Goal: Task Accomplishment & Management: Manage account settings

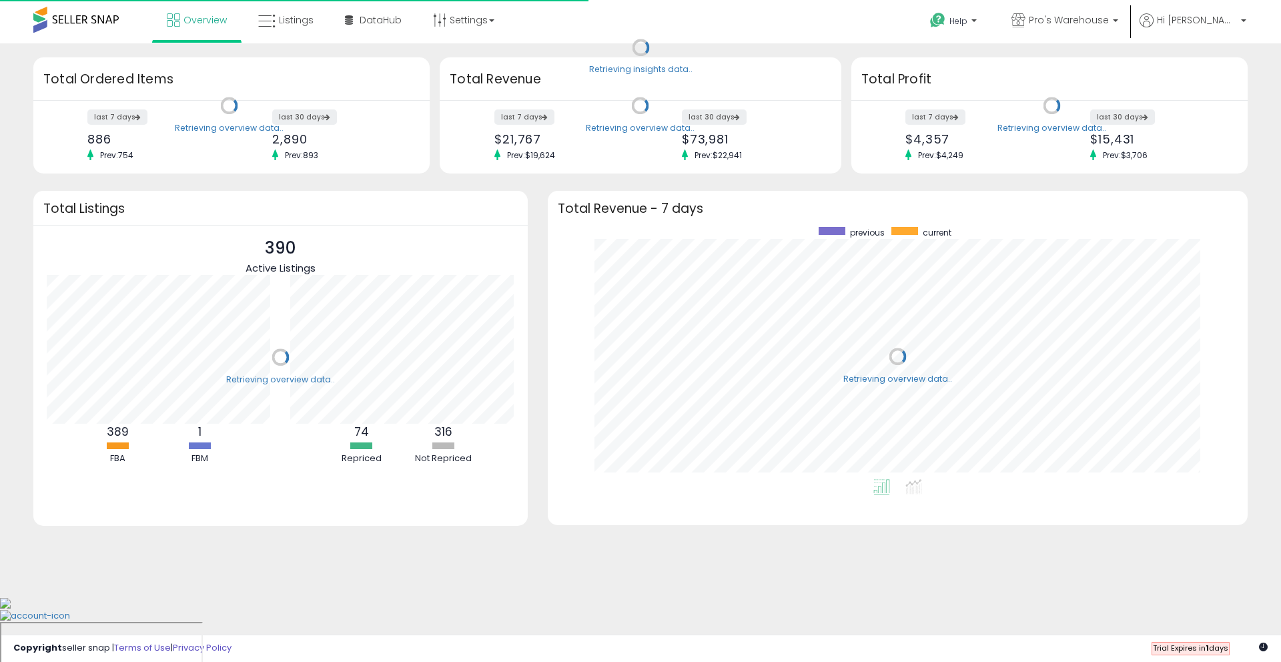
scroll to position [252, 673]
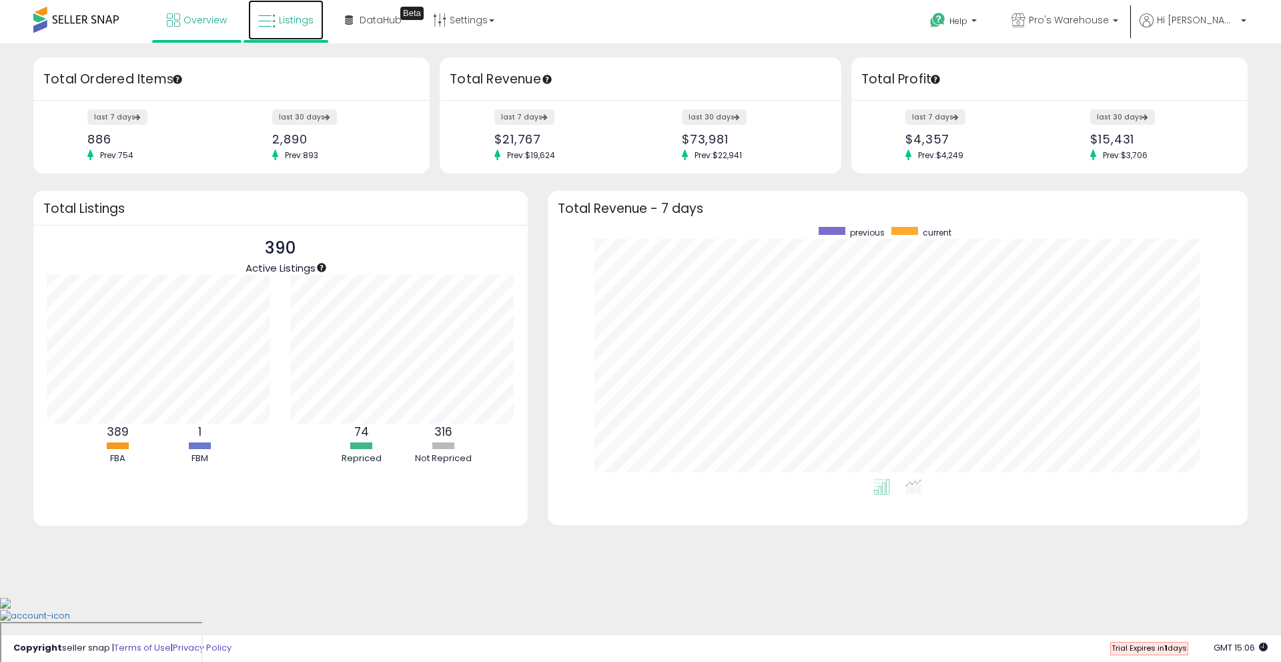
click at [271, 33] on link "Listings" at bounding box center [285, 20] width 75 height 40
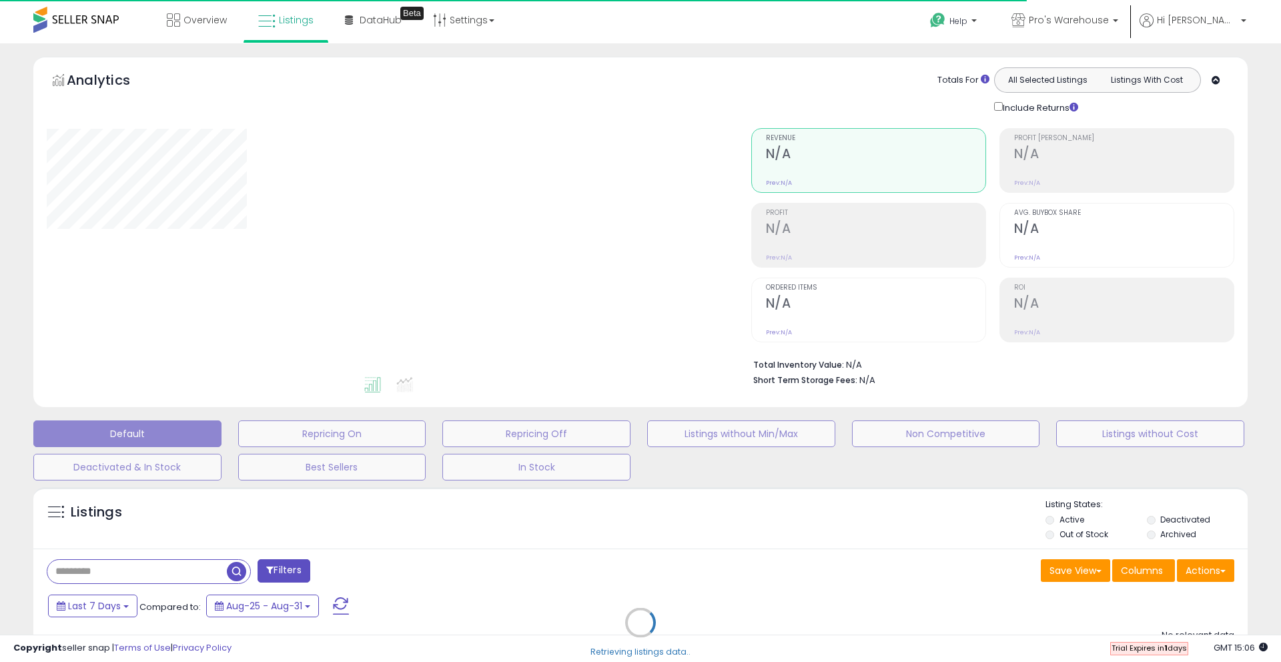
click at [101, 570] on div "Retrieving listings data.." at bounding box center [640, 632] width 1234 height 304
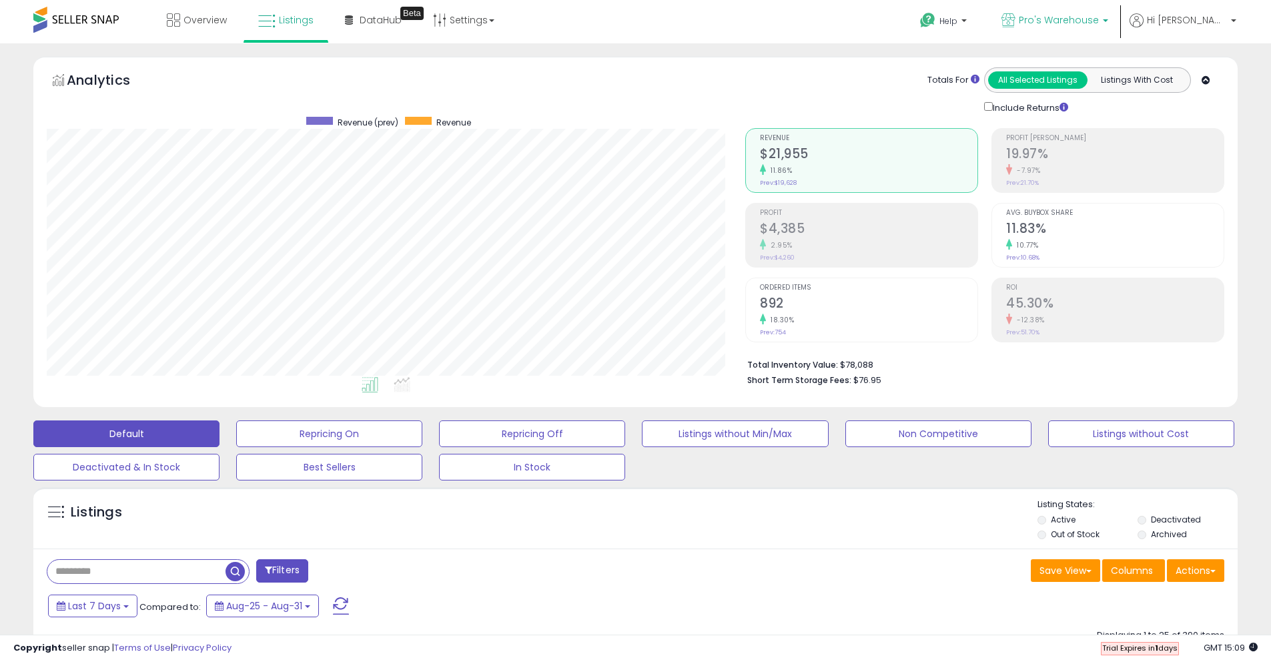
click at [1095, 14] on span "Pro's Warehouse" at bounding box center [1059, 19] width 80 height 13
click at [1194, 19] on p "Hi [PERSON_NAME]" at bounding box center [1182, 21] width 107 height 17
click at [1196, 71] on link "Account" at bounding box center [1205, 71] width 35 height 13
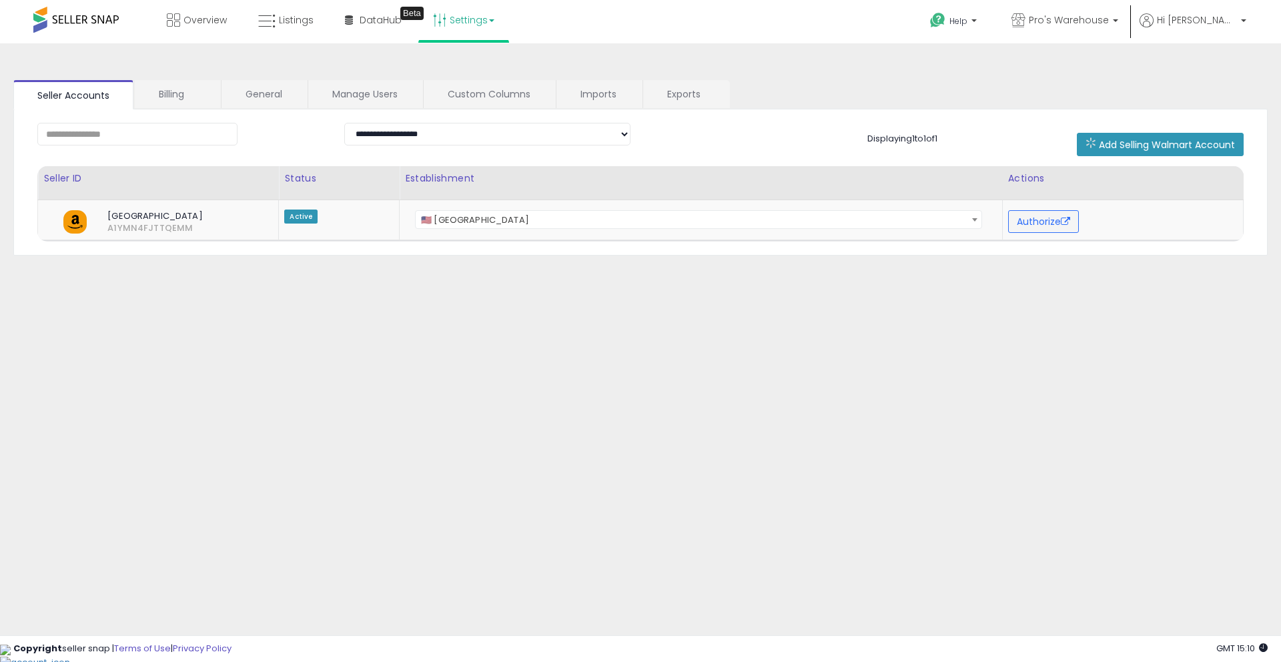
click at [482, 21] on link "Settings" at bounding box center [463, 20] width 81 height 40
click at [644, 68] on div "**********" at bounding box center [640, 334] width 1267 height 554
click at [177, 93] on link "Billing" at bounding box center [177, 94] width 85 height 28
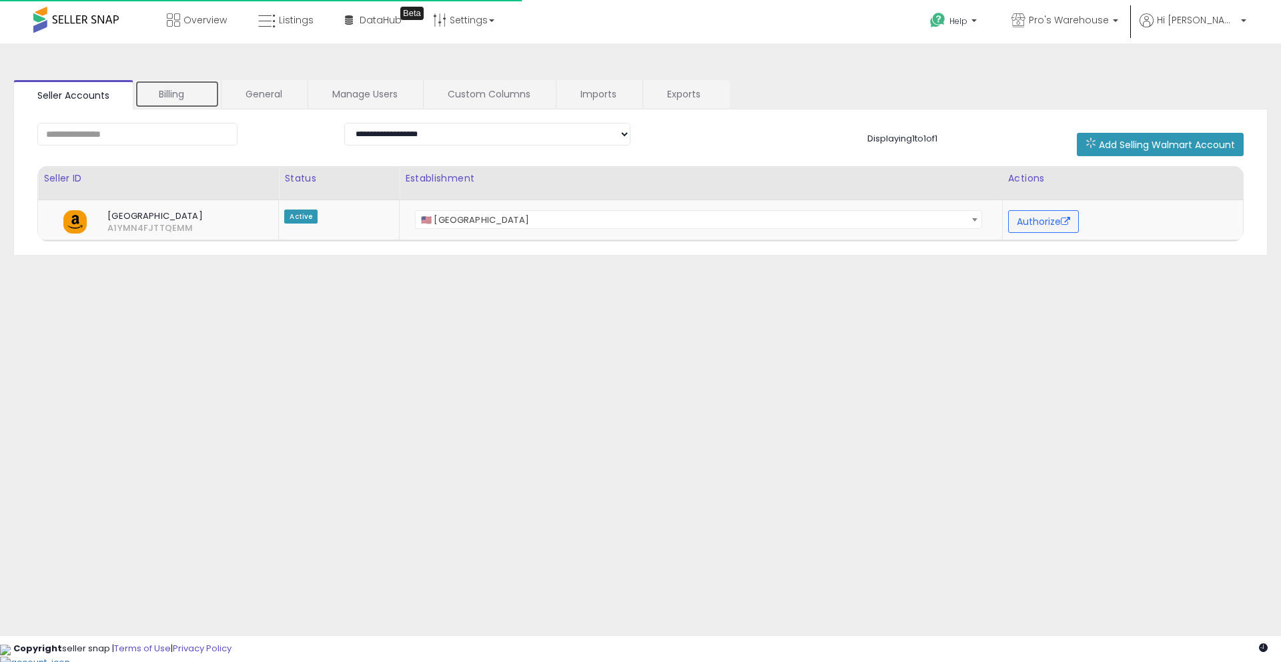
click at [185, 95] on link "Billing" at bounding box center [177, 94] width 85 height 28
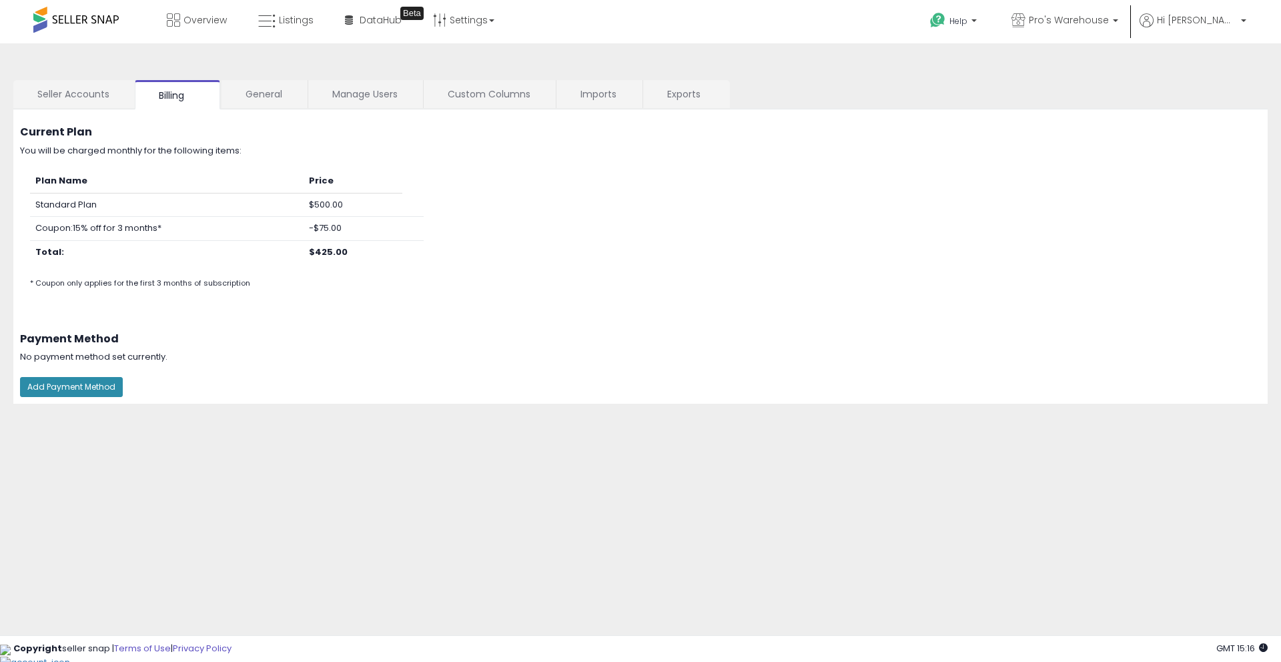
click at [85, 387] on button "Add Payment Method" at bounding box center [71, 387] width 103 height 20
